Goal: Navigation & Orientation: Find specific page/section

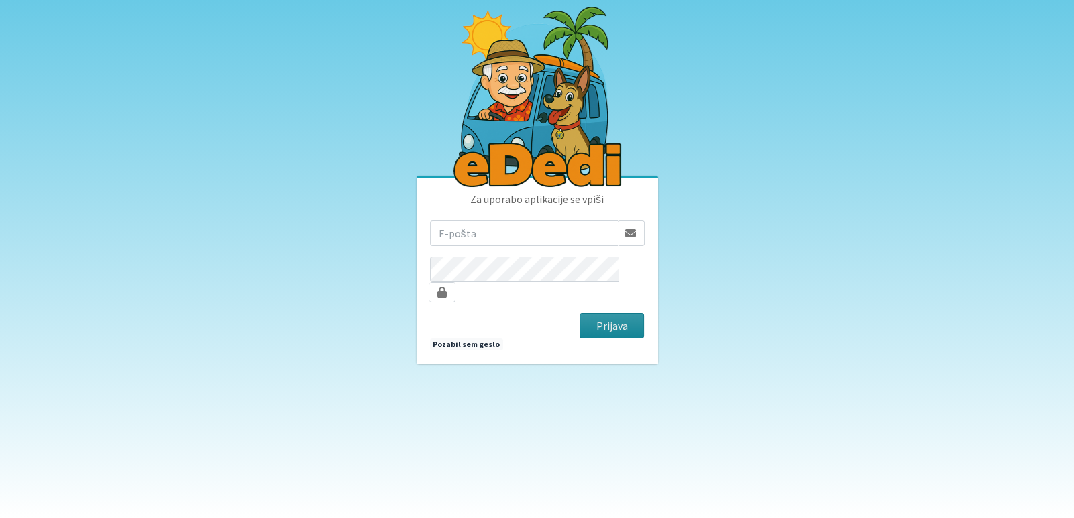
type input "[EMAIL_ADDRESS][DOMAIN_NAME]"
click at [605, 315] on button "Prijava" at bounding box center [612, 325] width 65 height 25
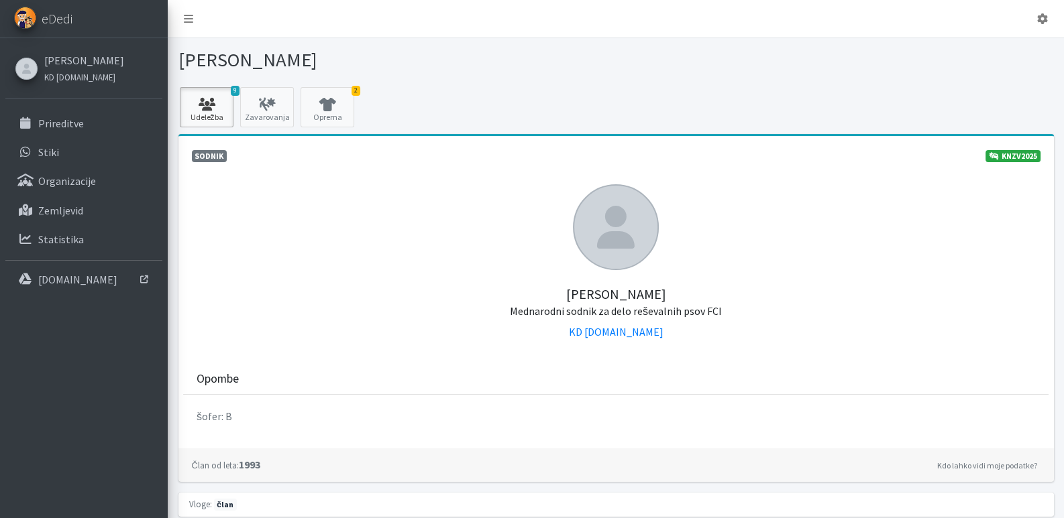
click at [219, 109] on icon at bounding box center [207, 104] width 46 height 13
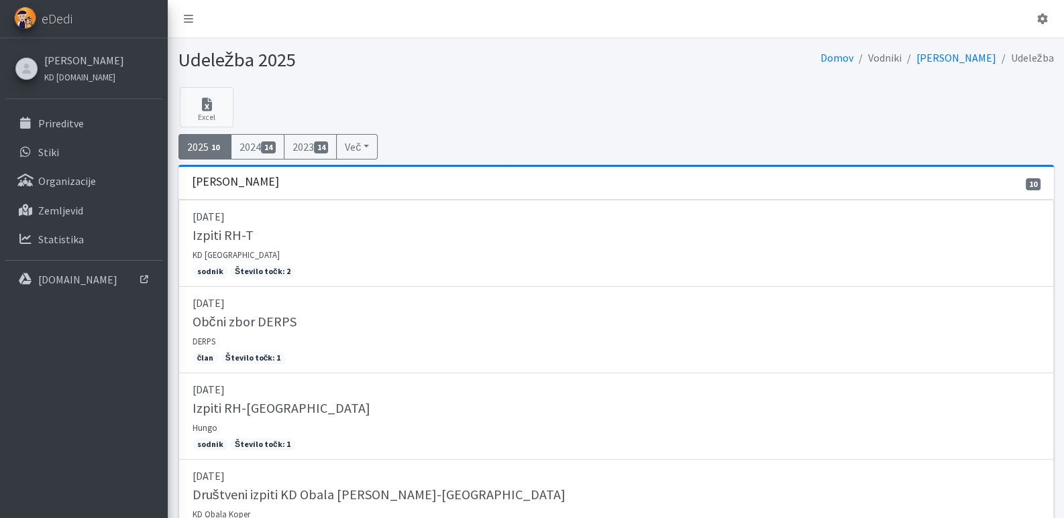
click at [210, 146] on span "10" at bounding box center [216, 148] width 15 height 12
click at [60, 131] on link "Prireditve" at bounding box center [83, 123] width 157 height 27
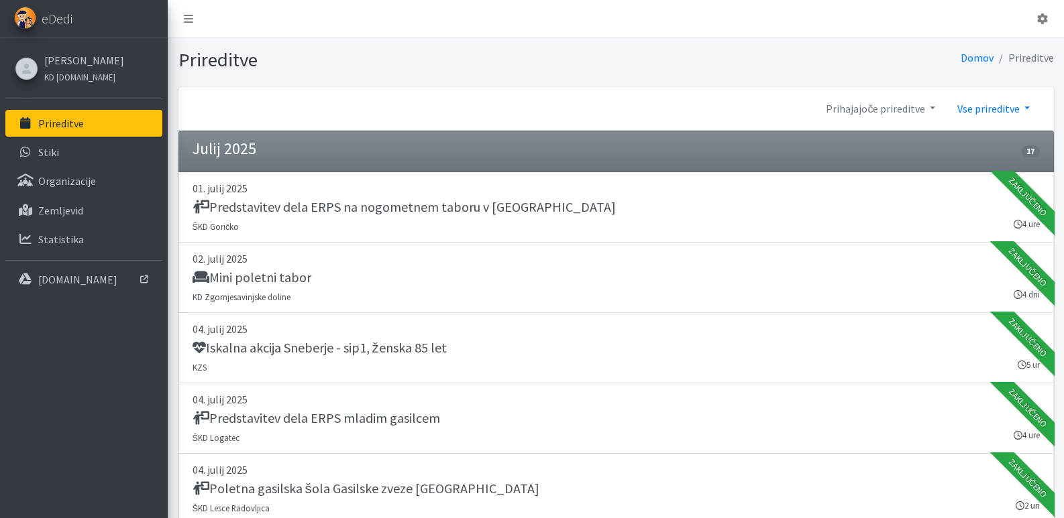
click at [1003, 116] on link "Vse prireditve" at bounding box center [993, 108] width 94 height 27
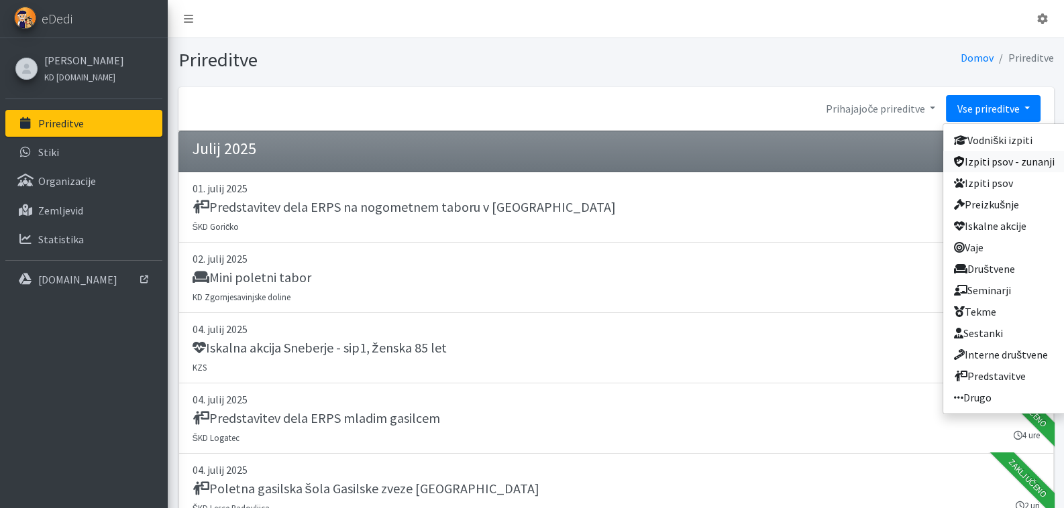
click at [1005, 166] on link "Izpiti psov - zunanji" at bounding box center [1004, 161] width 122 height 21
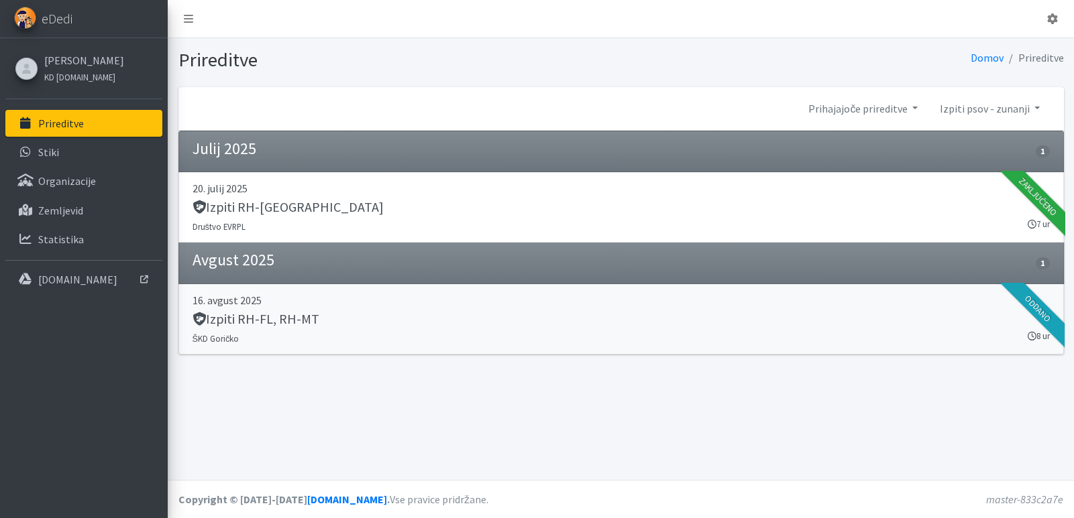
click at [221, 311] on h5 "Izpiti RH-FL, RH-MT" at bounding box center [256, 319] width 127 height 16
click at [1027, 106] on link "Izpiti psov - zunanji" at bounding box center [988, 108] width 121 height 27
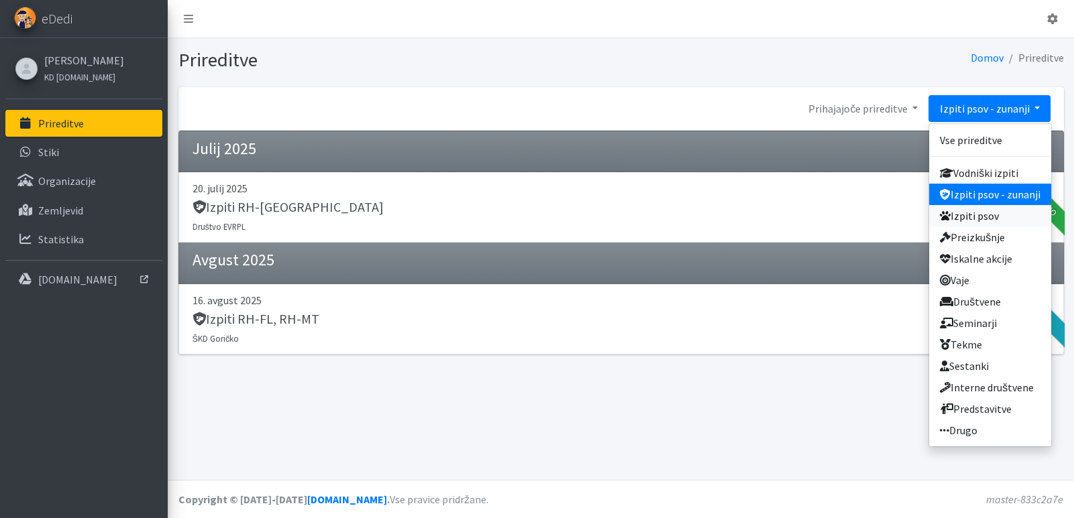
click at [995, 217] on link "Izpiti psov" at bounding box center [990, 215] width 122 height 21
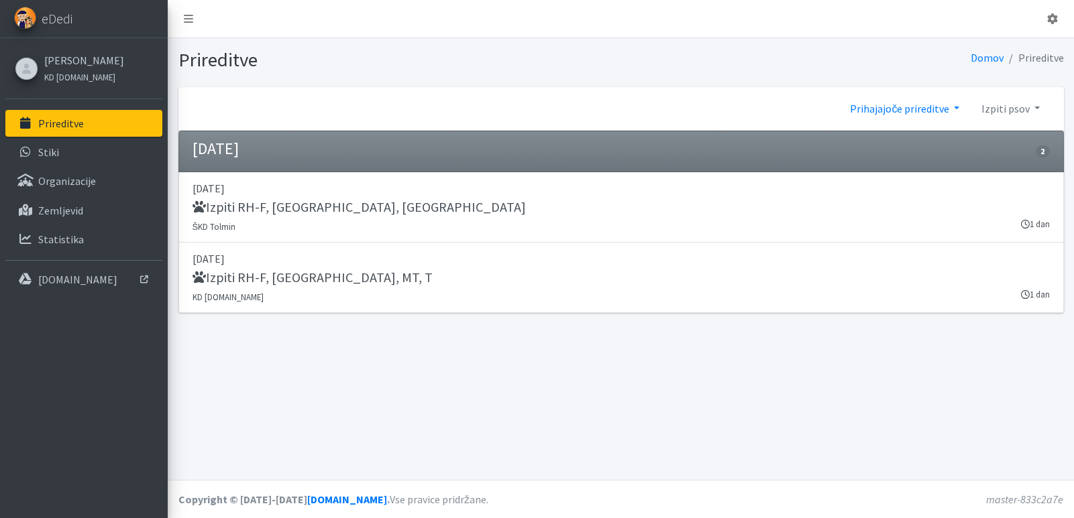
click at [908, 112] on link "Prihajajoče prireditve" at bounding box center [904, 108] width 131 height 27
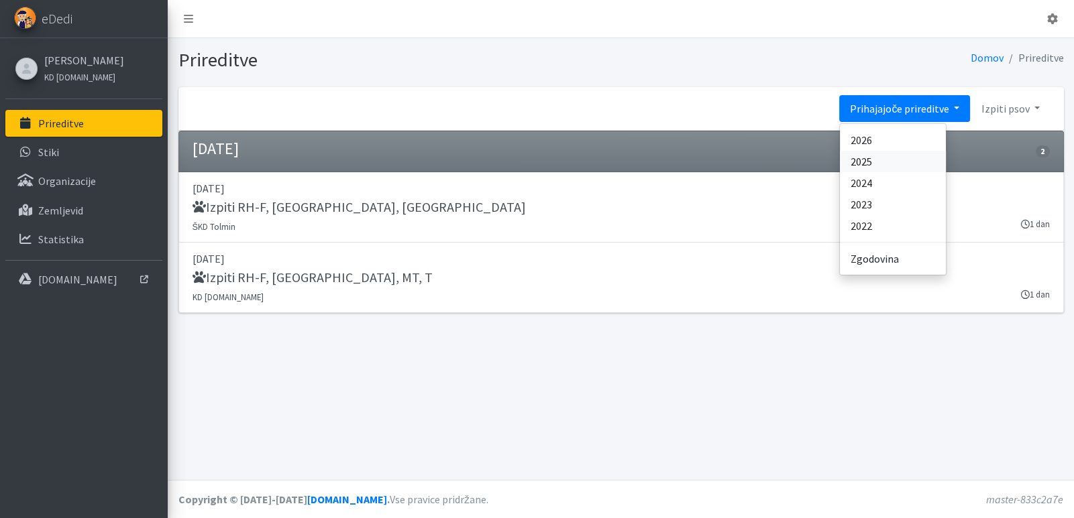
click at [880, 159] on link "2025" at bounding box center [893, 161] width 106 height 21
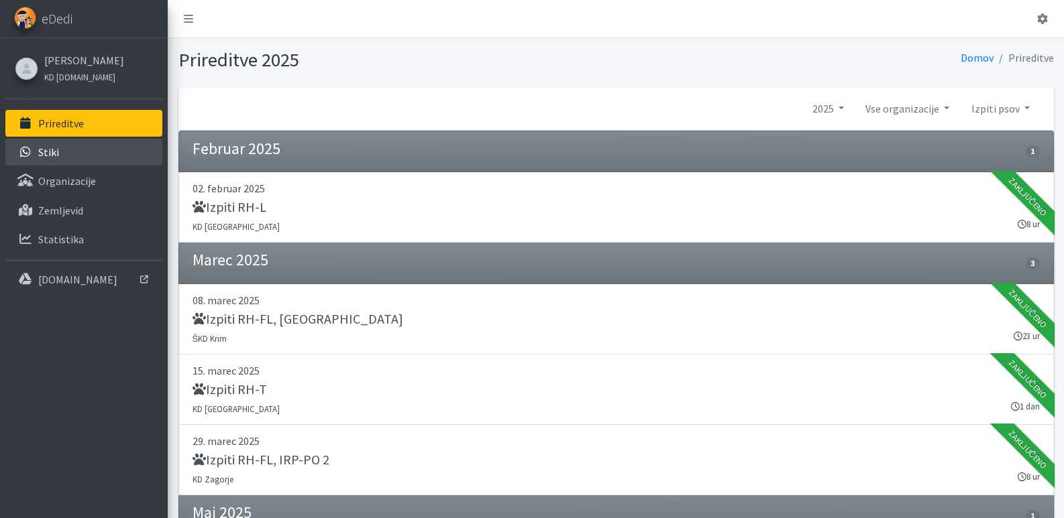
click at [54, 156] on p "Stiki" at bounding box center [48, 152] width 21 height 13
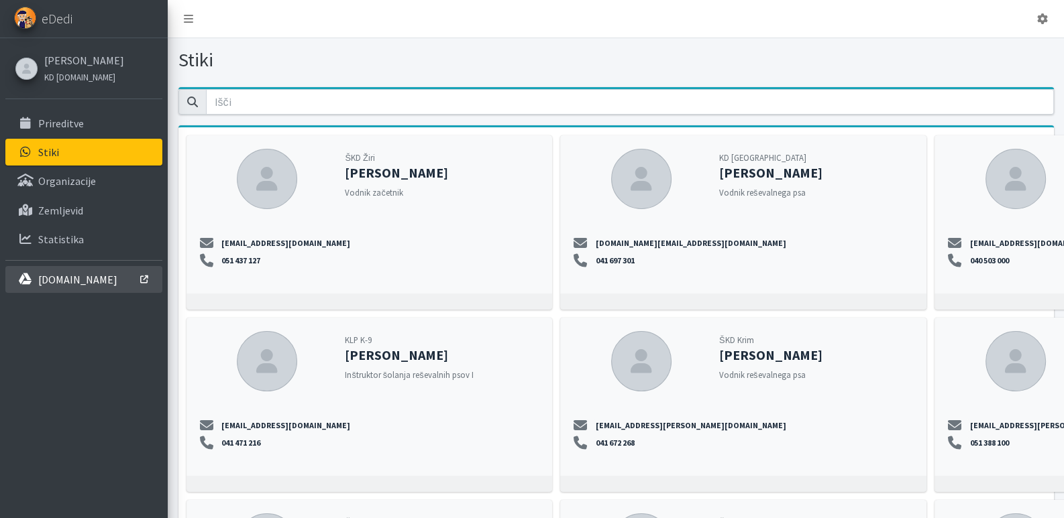
click at [74, 282] on p "[DOMAIN_NAME]" at bounding box center [77, 279] width 79 height 13
click at [90, 66] on link "[PERSON_NAME]" at bounding box center [84, 60] width 80 height 16
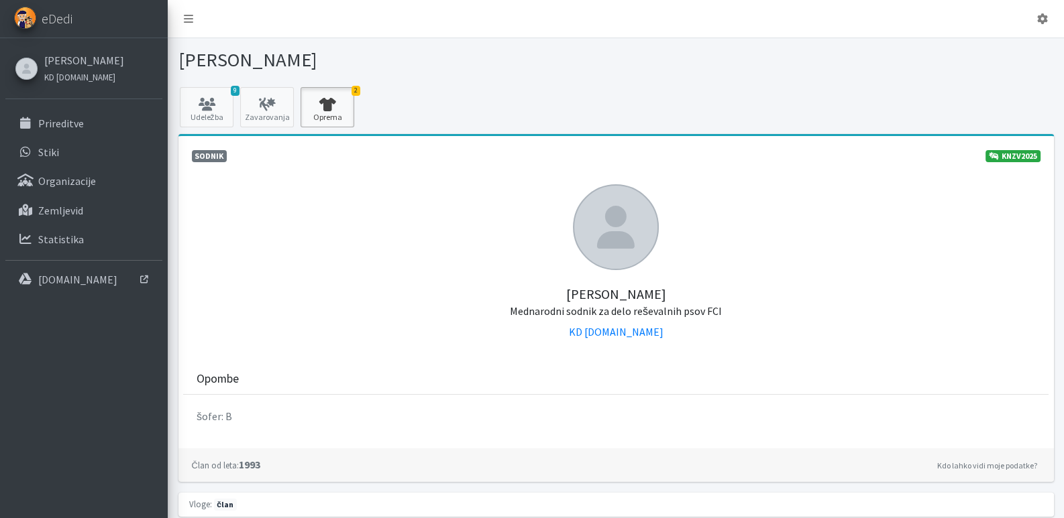
click at [337, 109] on icon at bounding box center [328, 104] width 46 height 13
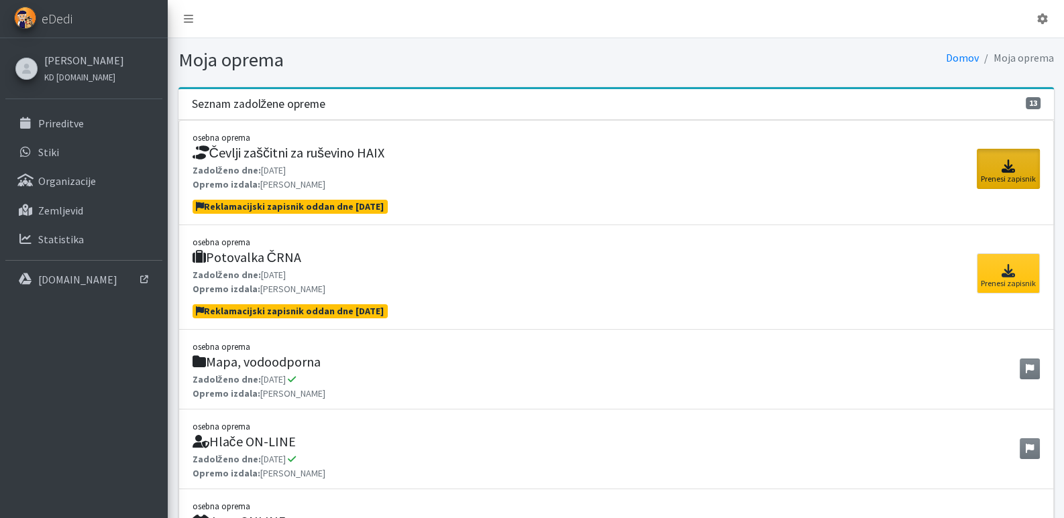
click at [1011, 174] on link "Prenesi zapisnik" at bounding box center [1008, 169] width 63 height 40
click at [1013, 274] on icon at bounding box center [1008, 270] width 55 height 13
click at [1011, 270] on icon at bounding box center [1008, 270] width 55 height 13
